Goal: Find specific page/section: Find specific page/section

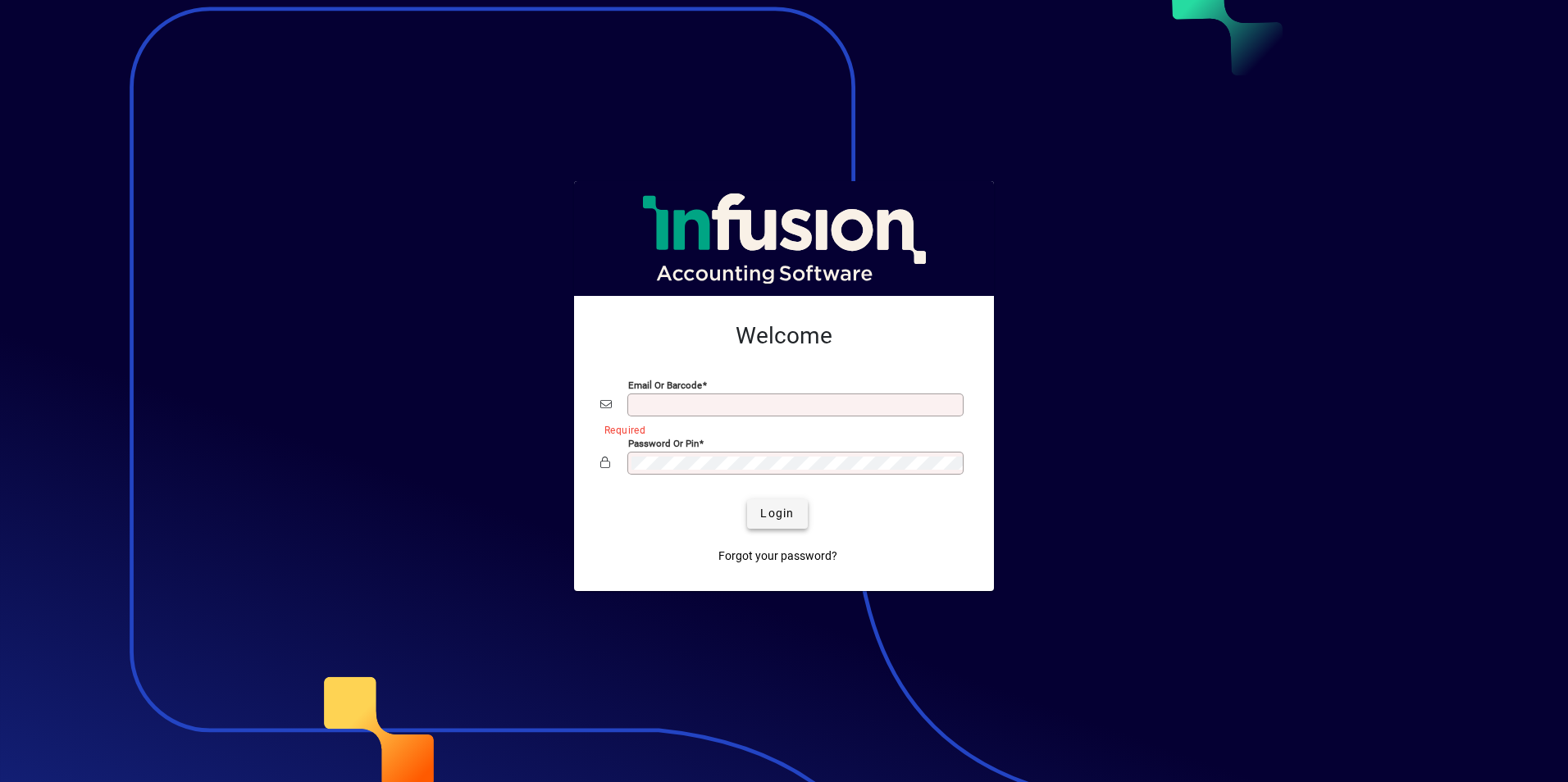
type input "**********"
click at [792, 516] on span "Login" at bounding box center [777, 514] width 34 height 17
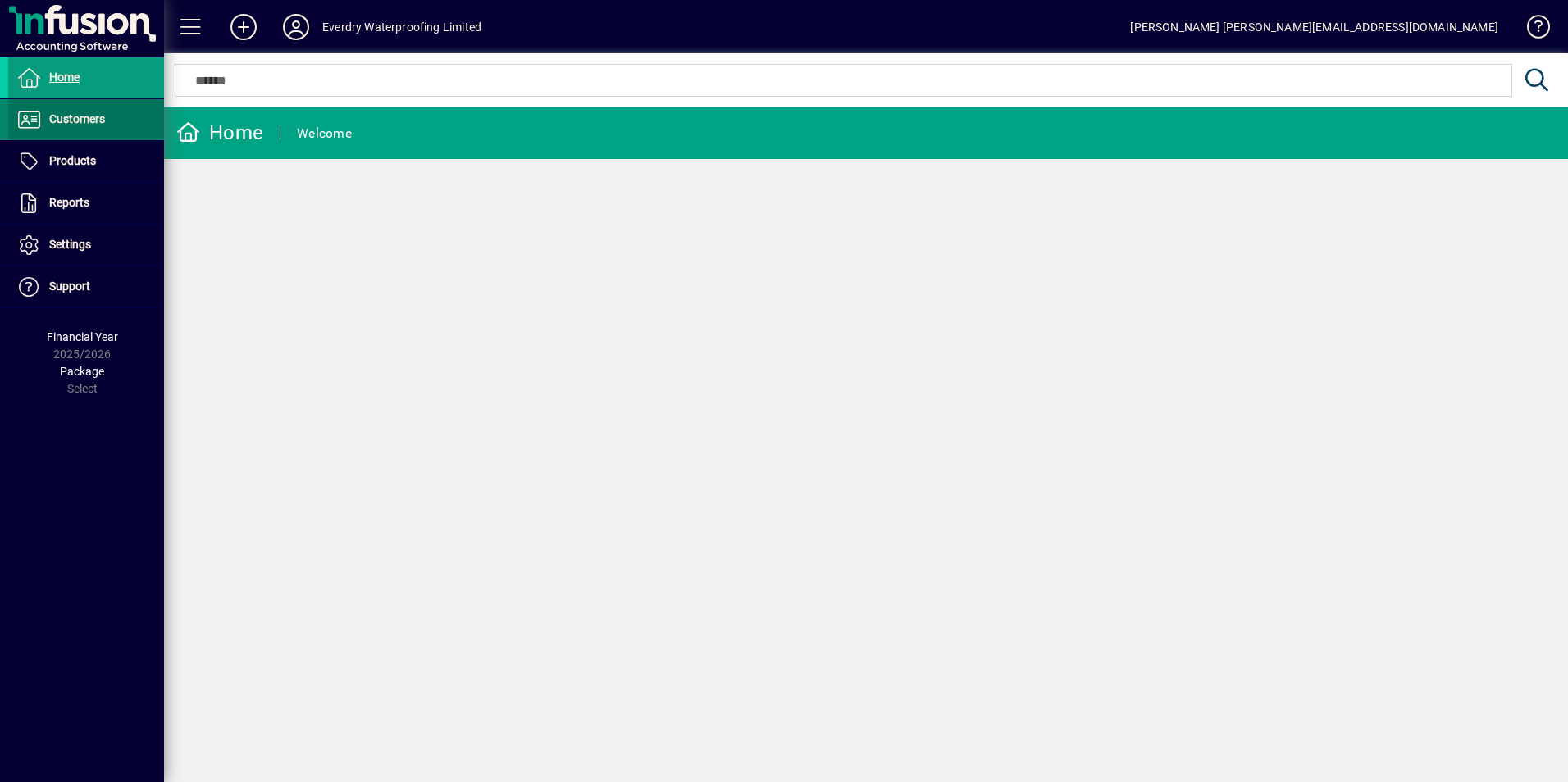
click at [76, 112] on span "Customers" at bounding box center [77, 118] width 56 height 13
